Goal: Find contact information: Find contact information

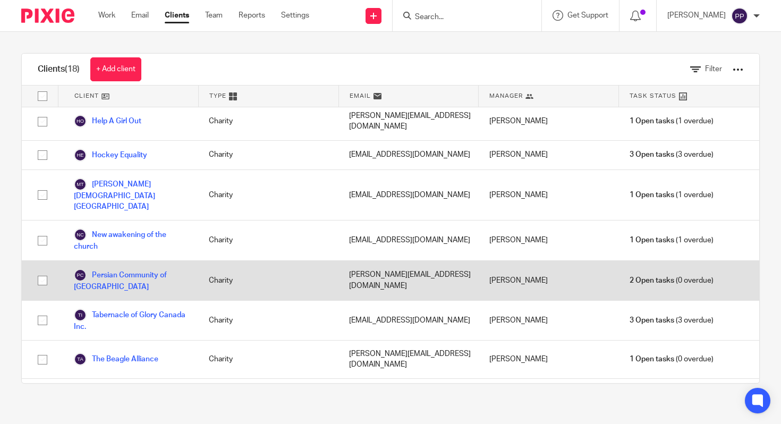
scroll to position [174, 0]
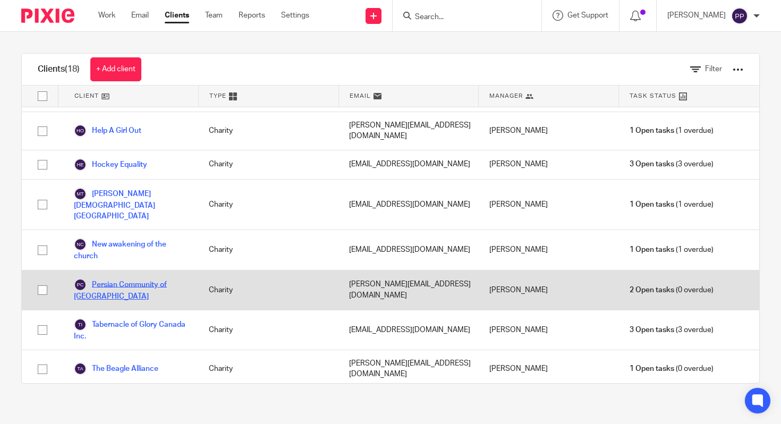
click at [150, 278] on link "Persian Community of [GEOGRAPHIC_DATA]" at bounding box center [131, 289] width 114 height 23
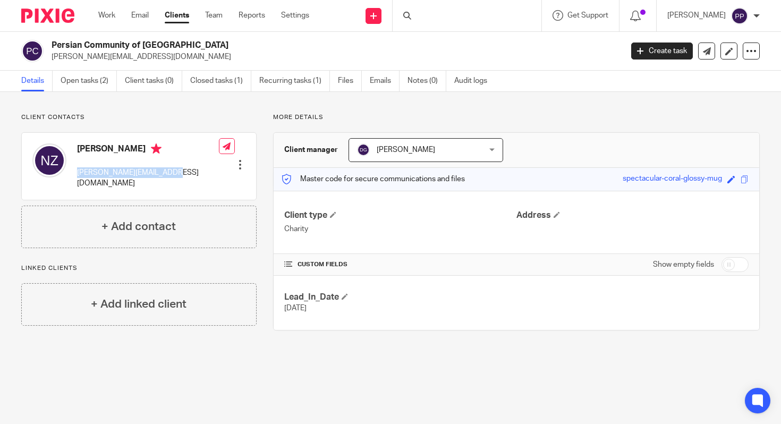
drag, startPoint x: 174, startPoint y: 174, endPoint x: 78, endPoint y: 174, distance: 96.7
click at [78, 174] on div "[PERSON_NAME] [PERSON_NAME][EMAIL_ADDRESS][DOMAIN_NAME] Edit contact Create cli…" at bounding box center [139, 166] width 234 height 67
copy p "[PERSON_NAME][EMAIL_ADDRESS][DOMAIN_NAME]"
drag, startPoint x: 75, startPoint y: 147, endPoint x: 134, endPoint y: 150, distance: 59.6
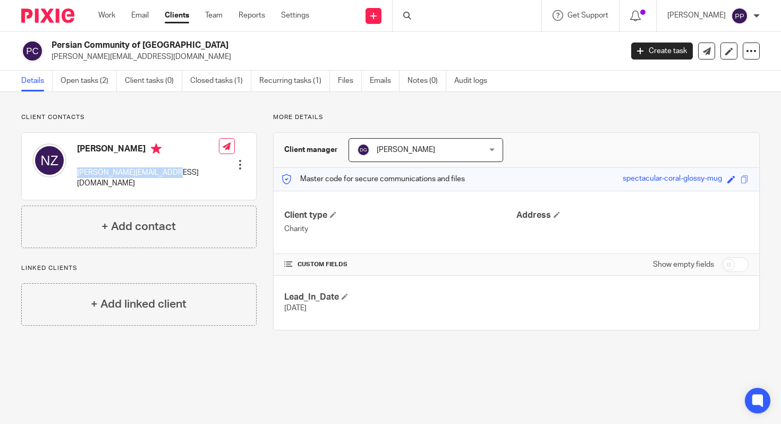
click at [134, 150] on div "[PERSON_NAME] [PERSON_NAME][EMAIL_ADDRESS][DOMAIN_NAME]" at bounding box center [125, 166] width 186 height 56
copy h4 "[PERSON_NAME]"
